Goal: Information Seeking & Learning: Learn about a topic

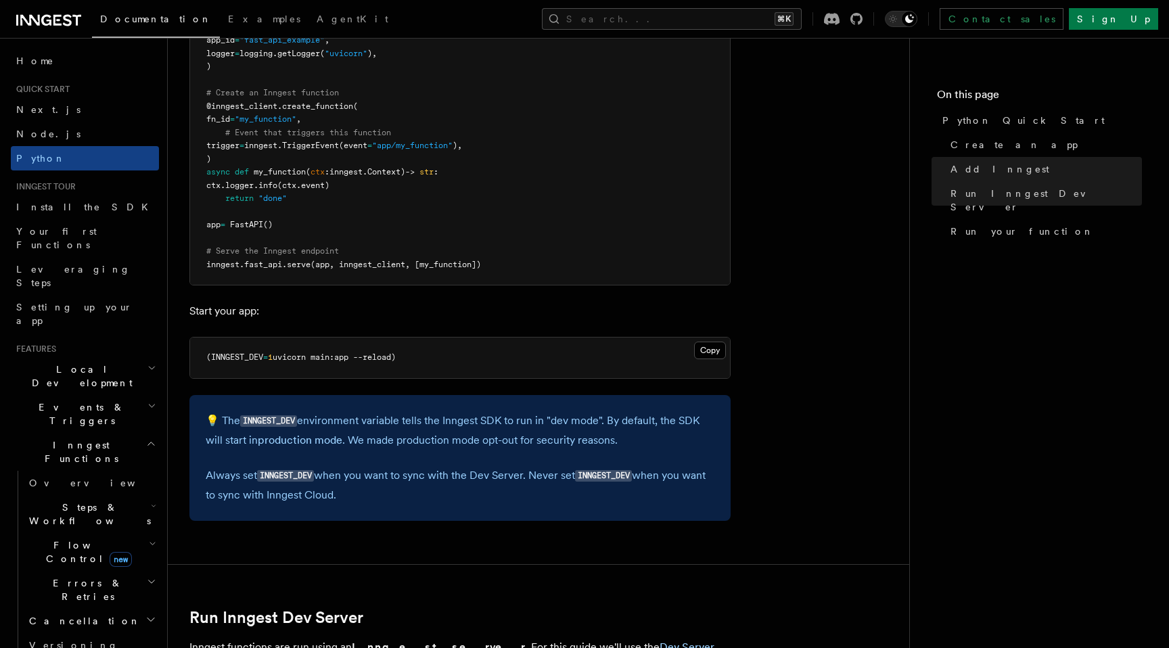
scroll to position [982, 0]
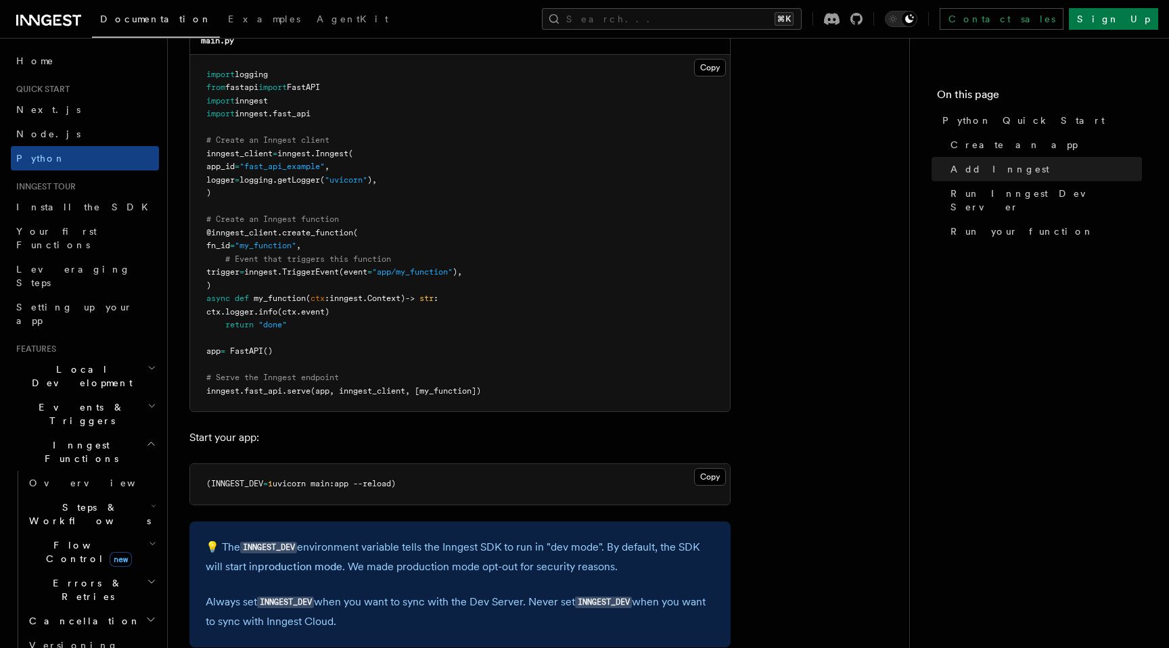
click at [326, 185] on pre "import logging from fastapi import FastAPI import inngest import inngest . fast…" at bounding box center [460, 233] width 540 height 357
click at [352, 125] on pre "import logging from fastapi import FastAPI import inngest import inngest . fast…" at bounding box center [460, 233] width 540 height 357
click at [340, 151] on span "Inngest" at bounding box center [331, 153] width 33 height 9
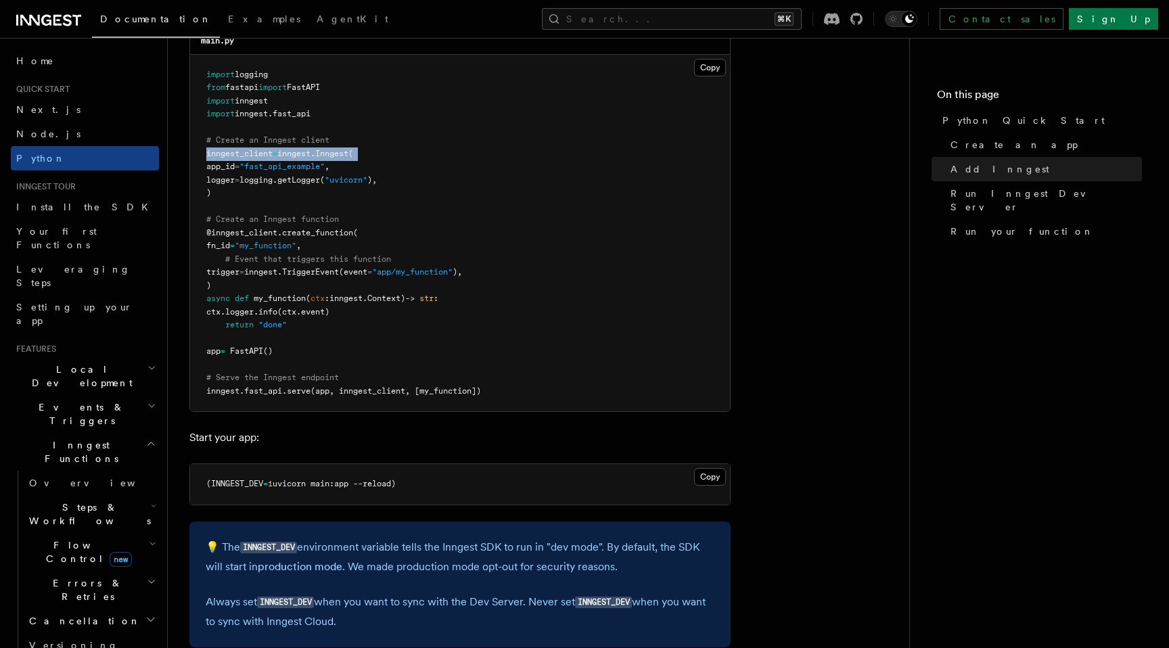
click at [340, 151] on span "Inngest" at bounding box center [331, 153] width 33 height 9
click at [480, 143] on pre "import logging from fastapi import FastAPI import inngest import inngest . fast…" at bounding box center [460, 233] width 540 height 357
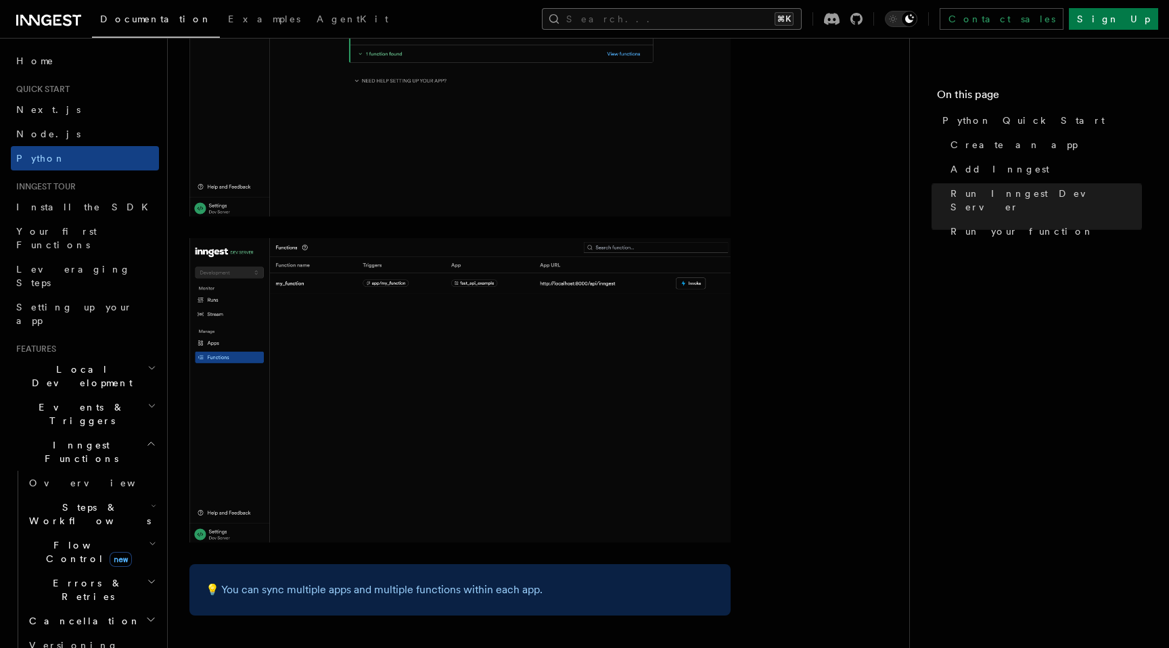
scroll to position [1999, 0]
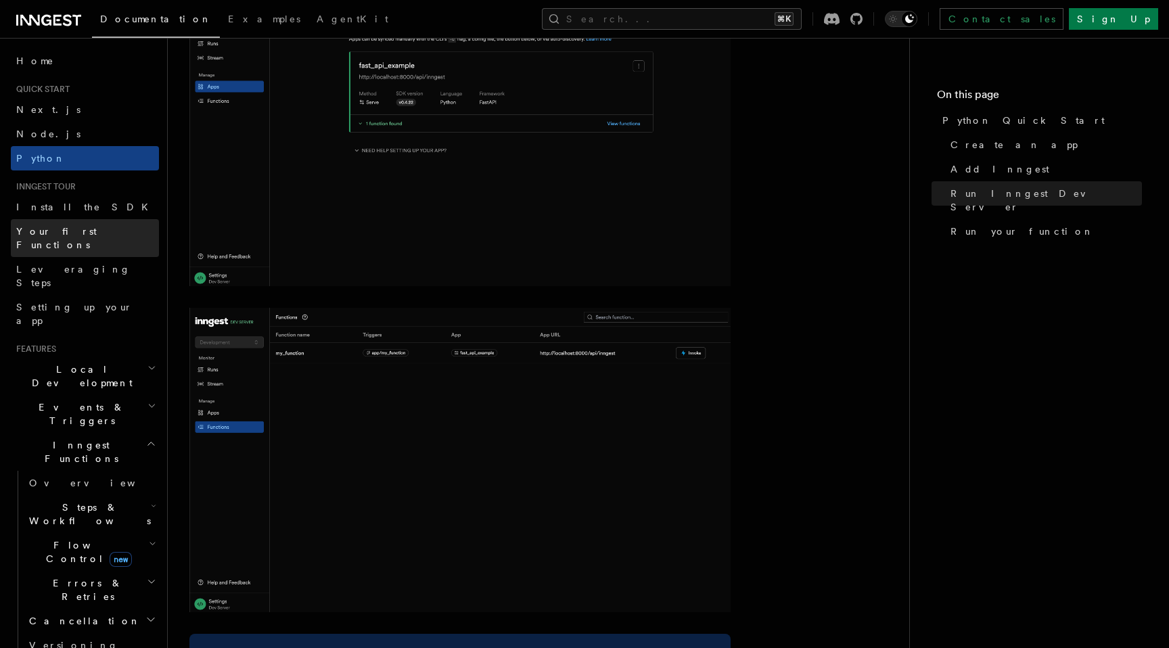
click at [66, 236] on span "Your first Functions" at bounding box center [56, 238] width 81 height 24
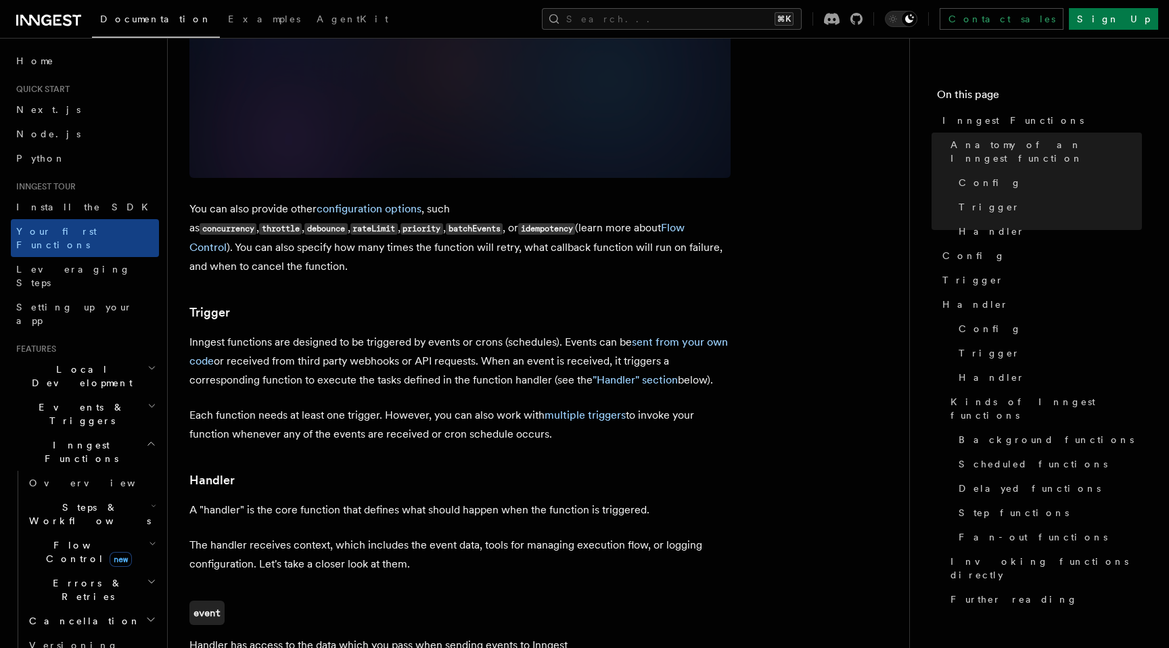
scroll to position [1223, 0]
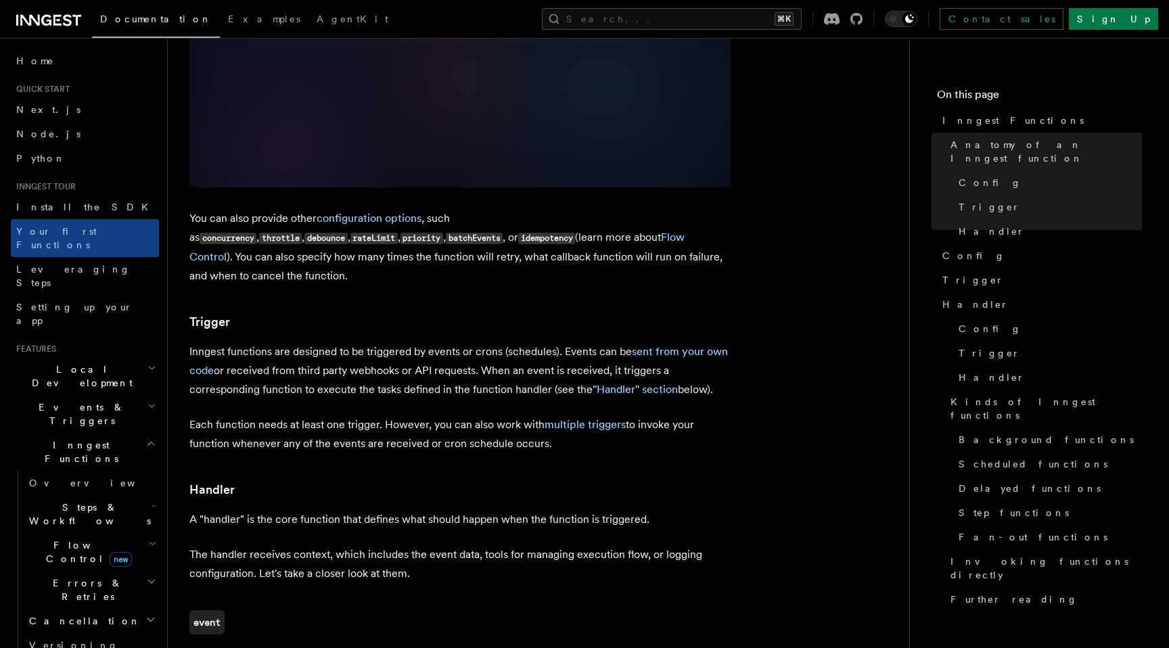
click at [435, 415] on p "Each function needs at least one trigger. However, you can also work with multi…" at bounding box center [459, 434] width 541 height 38
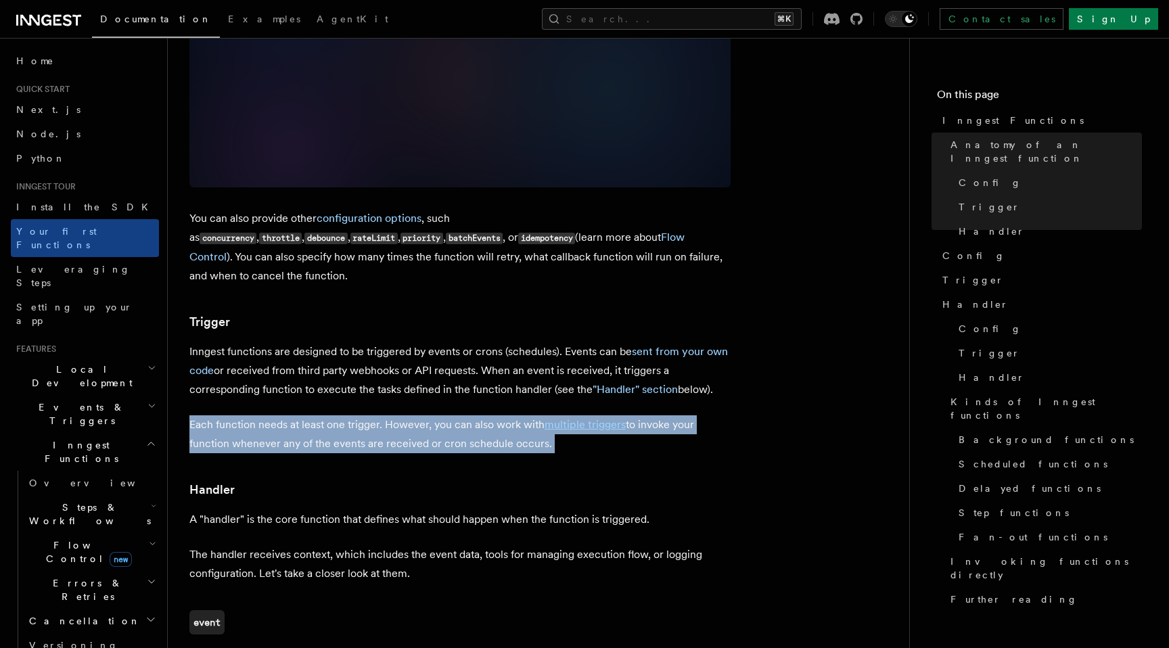
click at [435, 415] on p "Each function needs at least one trigger. However, you can also work with multi…" at bounding box center [459, 434] width 541 height 38
click at [447, 351] on article "Inngest tour Inngest Functions Inngest functions enable developers to run relia…" at bounding box center [538, 531] width 698 height 3391
